Goal: Information Seeking & Learning: Check status

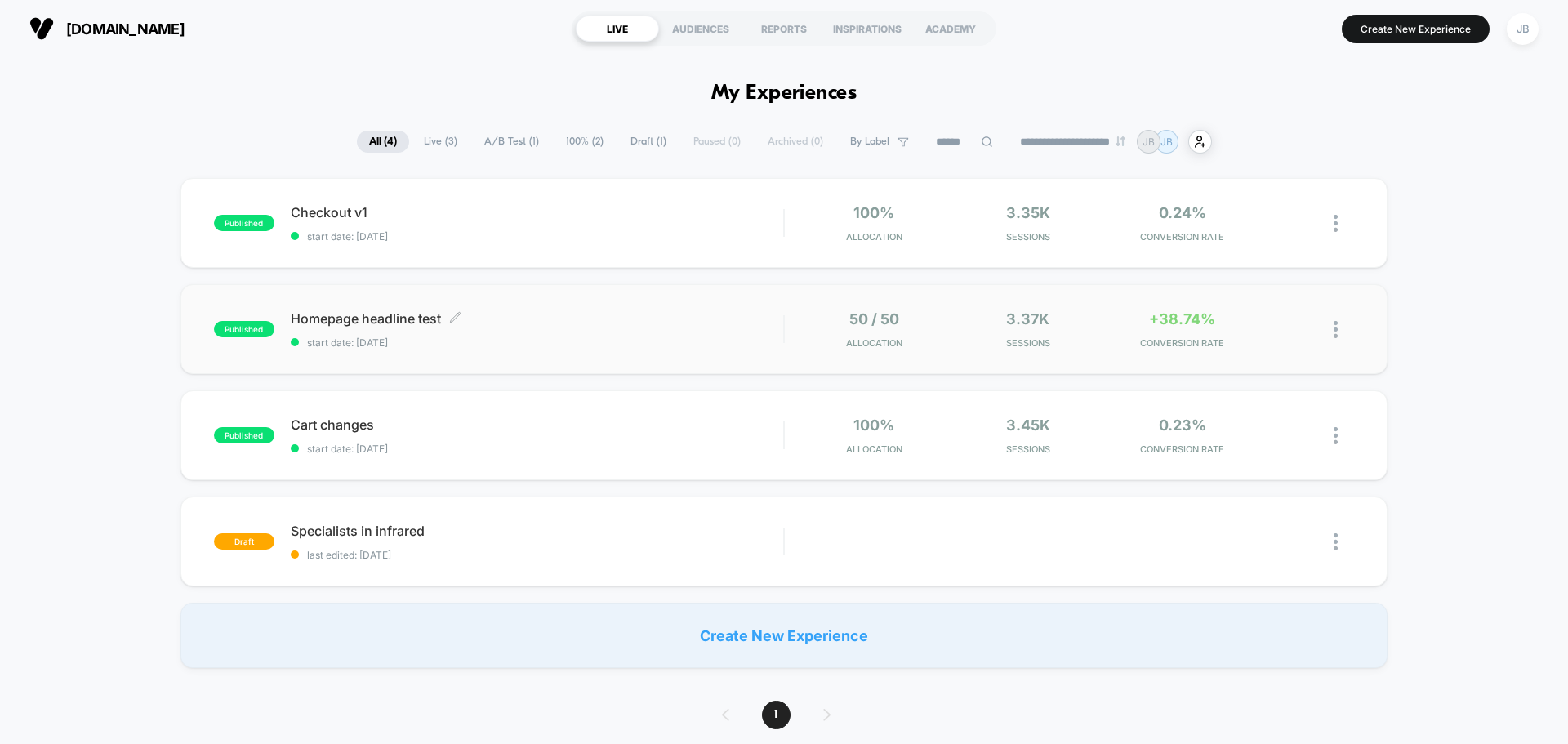
click at [666, 322] on span "Homepage headline test Click to edit experience details" at bounding box center [537, 318] width 493 height 16
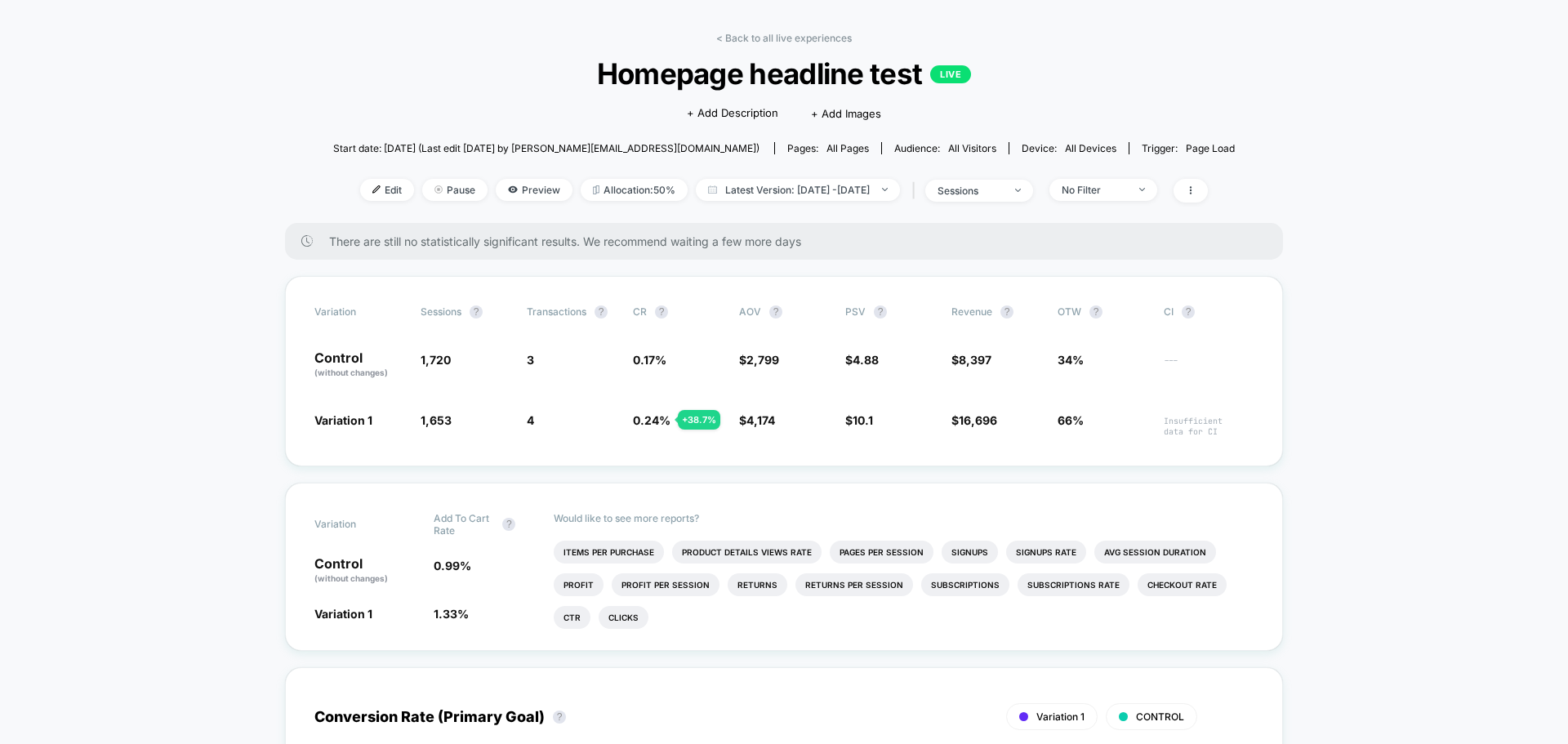
scroll to position [81, 0]
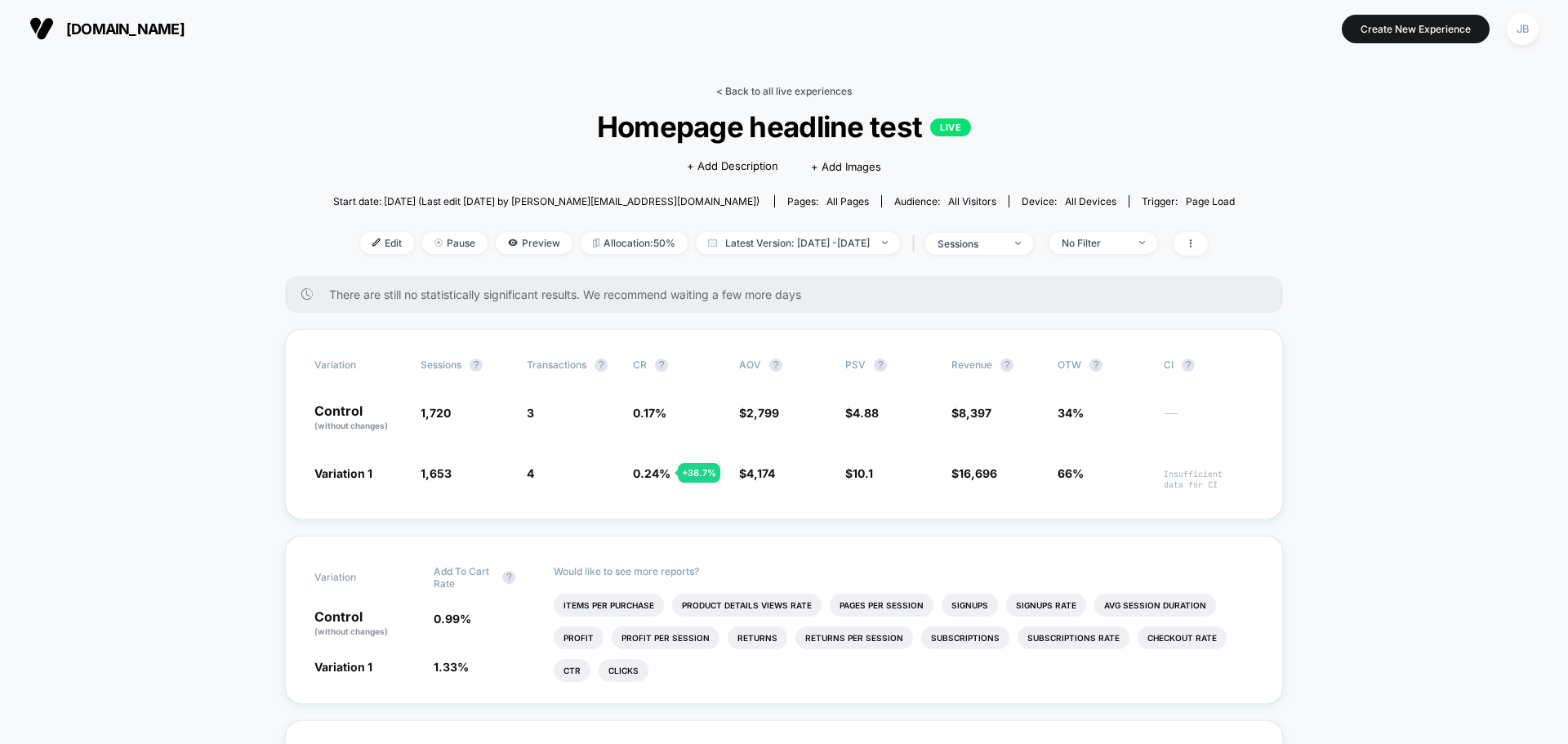
click at [722, 87] on link "< Back to all live experiences" at bounding box center [784, 90] width 136 height 13
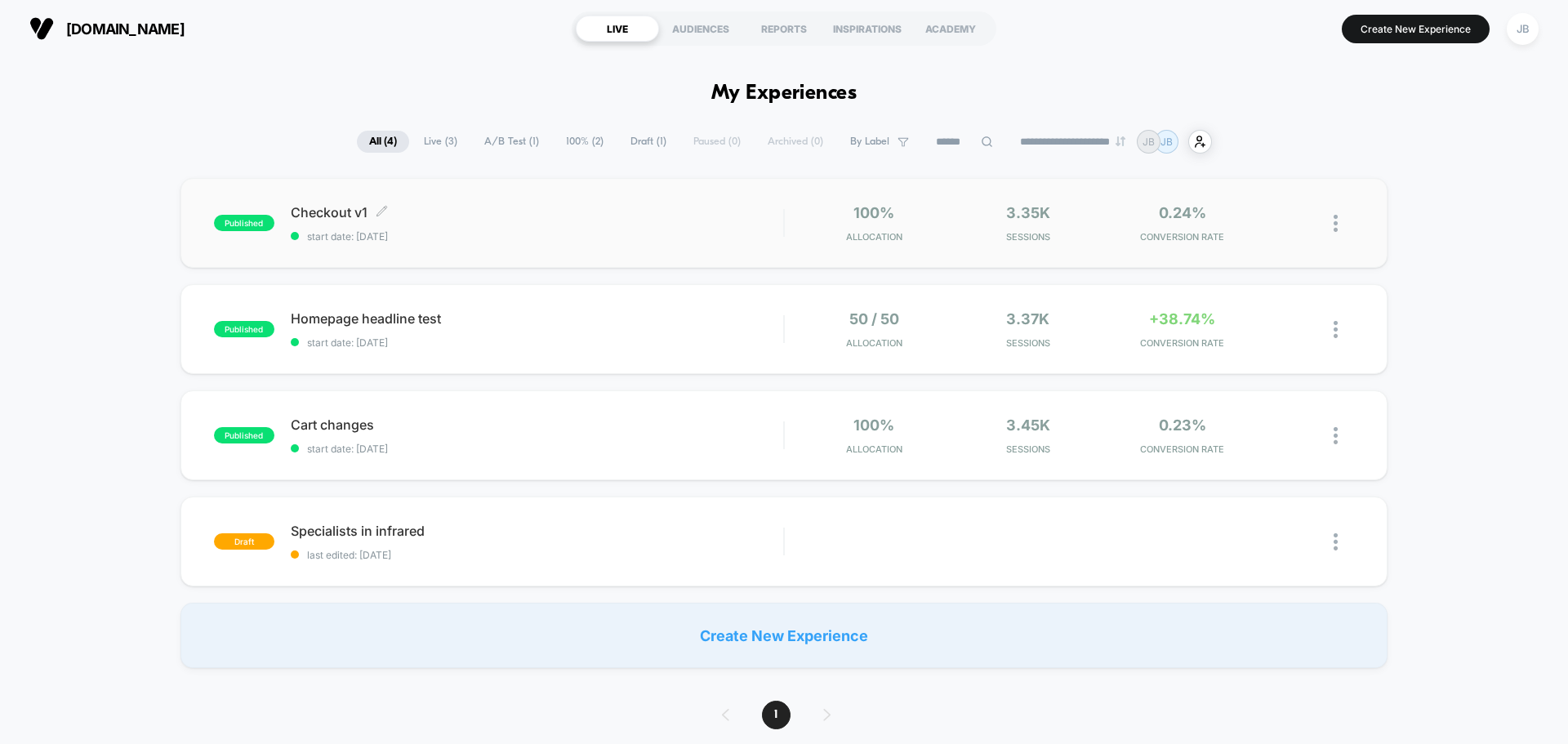
click at [541, 231] on span "start date: [DATE]" at bounding box center [537, 236] width 493 height 13
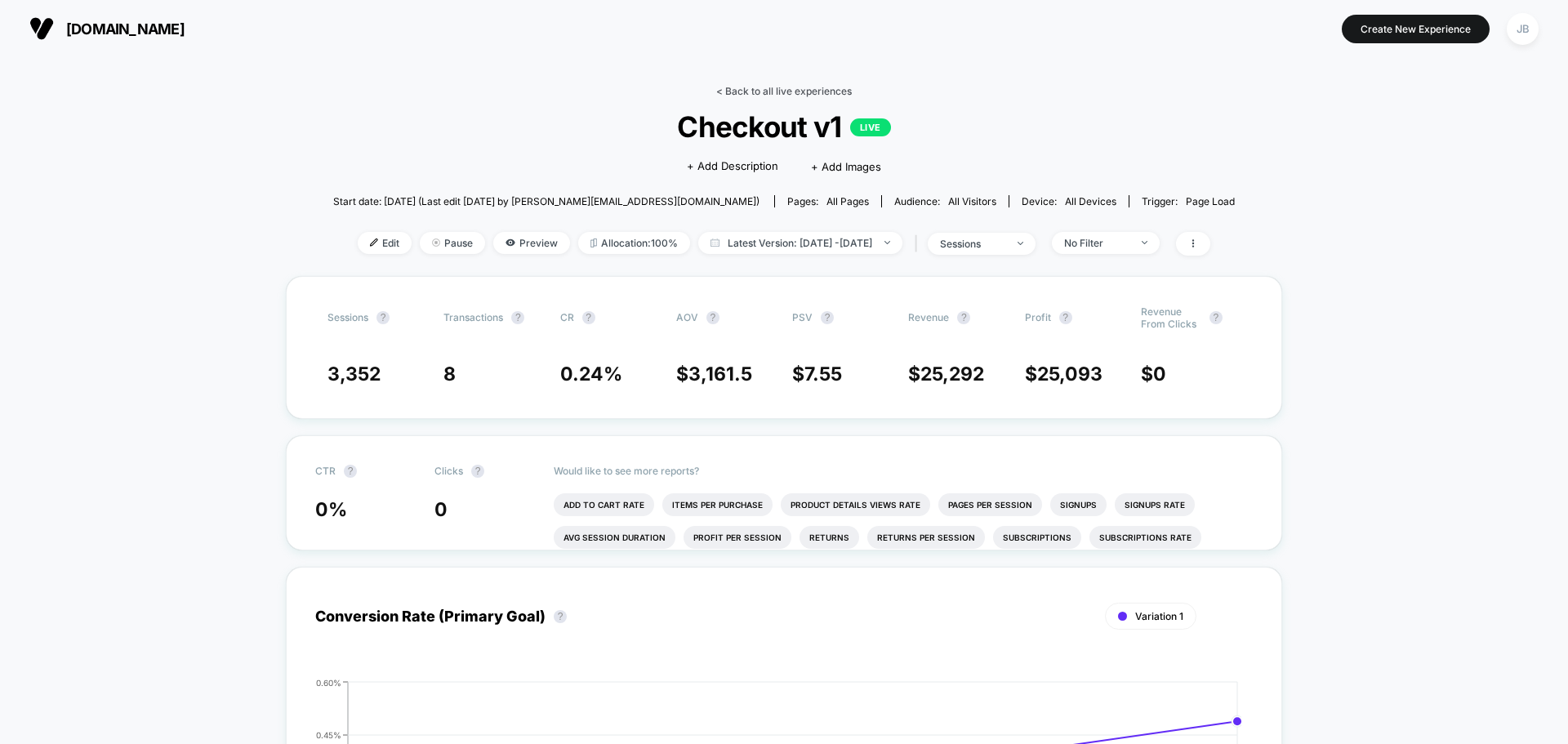
click at [746, 86] on link "< Back to all live experiences" at bounding box center [784, 90] width 136 height 13
